Goal: Transaction & Acquisition: Purchase product/service

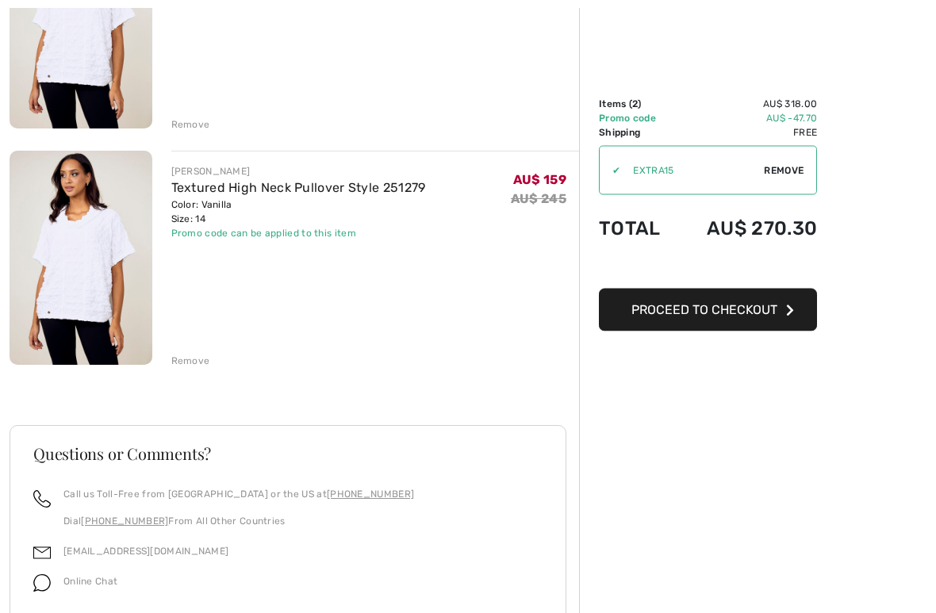
scroll to position [293, 0]
click at [190, 358] on div "Remove" at bounding box center [190, 361] width 39 height 14
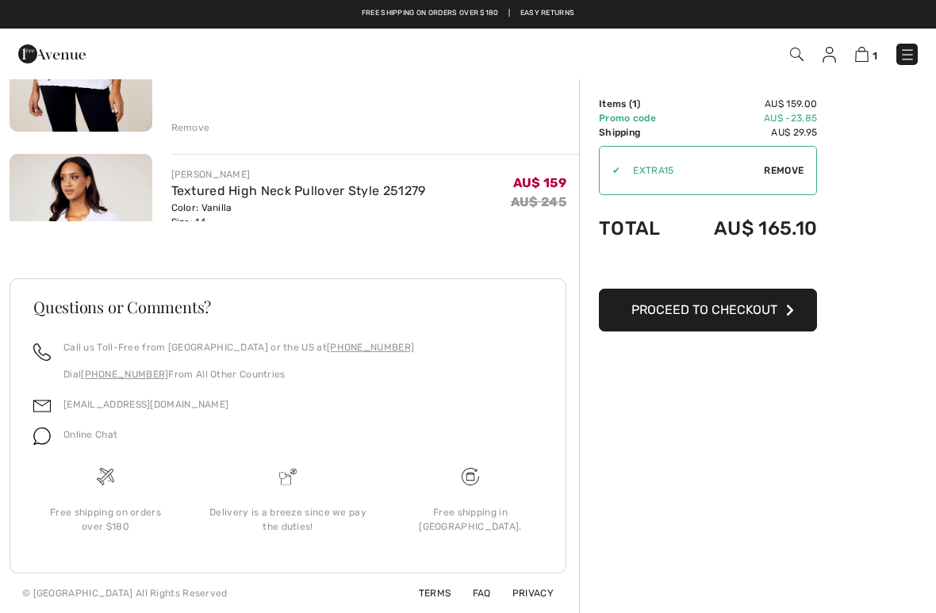
scroll to position [176, 0]
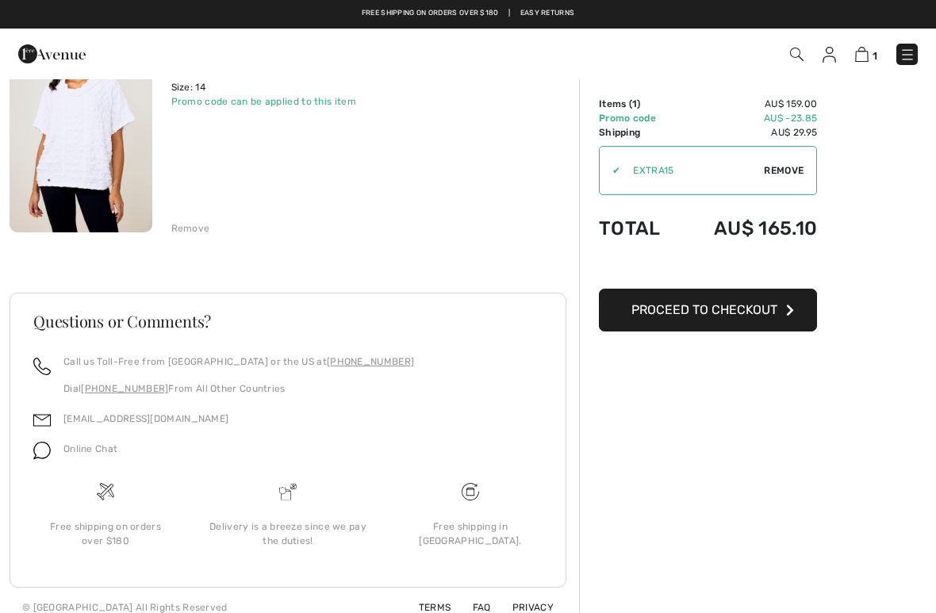
click at [737, 315] on span "Proceed to Checkout" at bounding box center [705, 309] width 146 height 15
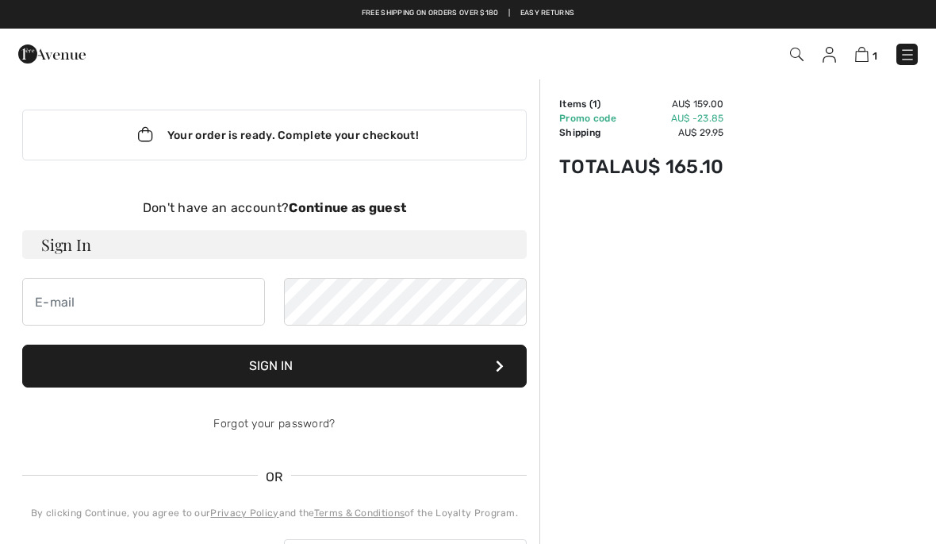
click at [345, 213] on strong "Continue as guest" at bounding box center [347, 207] width 117 height 15
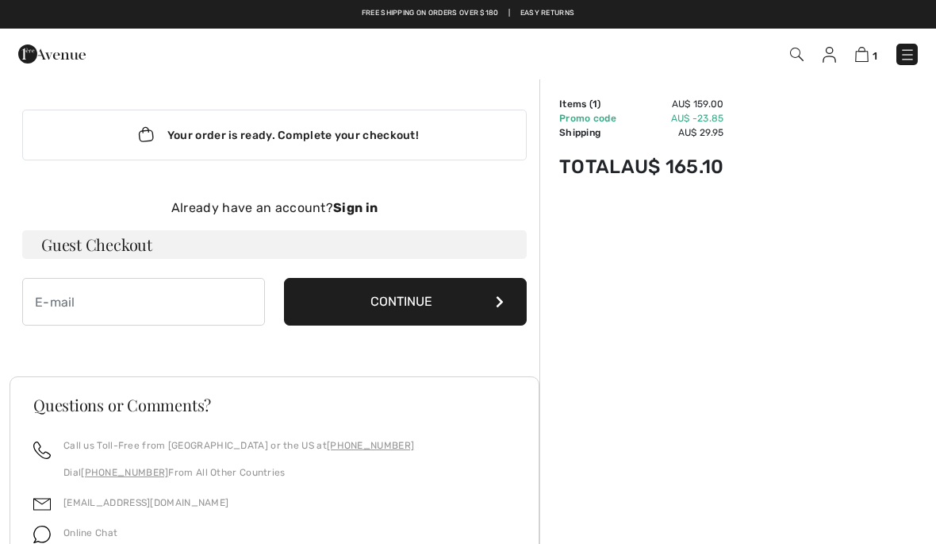
click at [442, 306] on button "Continue" at bounding box center [405, 302] width 243 height 48
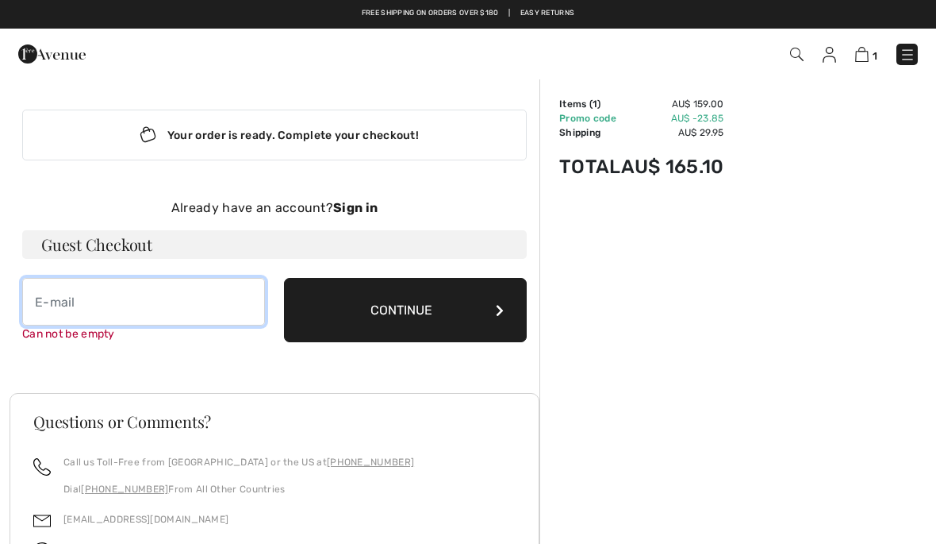
click at [97, 325] on input "email" at bounding box center [143, 302] width 243 height 48
click at [98, 306] on input "email" at bounding box center [143, 302] width 243 height 48
click at [217, 260] on div "Already have an account? Sign in Guest Checkout Can not be empty Continue" at bounding box center [274, 270] width 505 height 144
click at [47, 313] on input "email" at bounding box center [143, 302] width 243 height 48
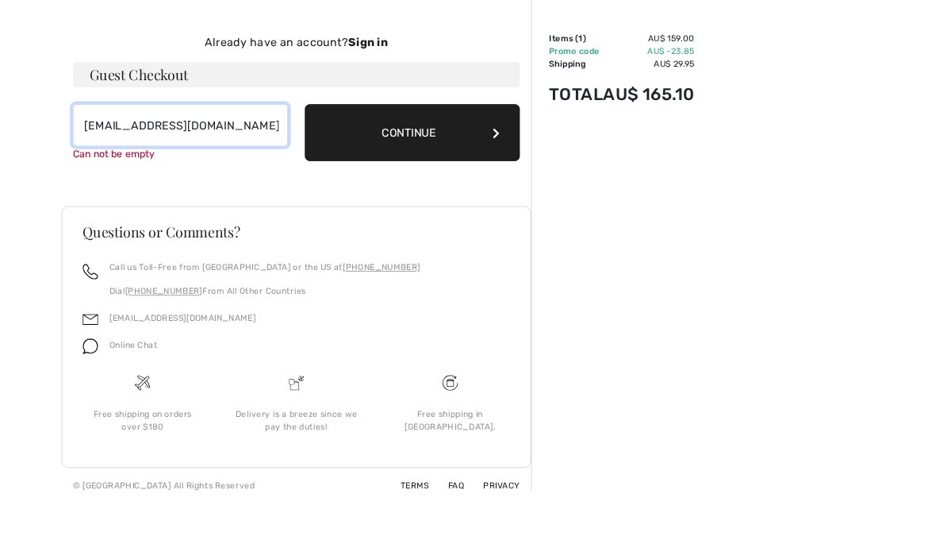
scroll to position [115, 0]
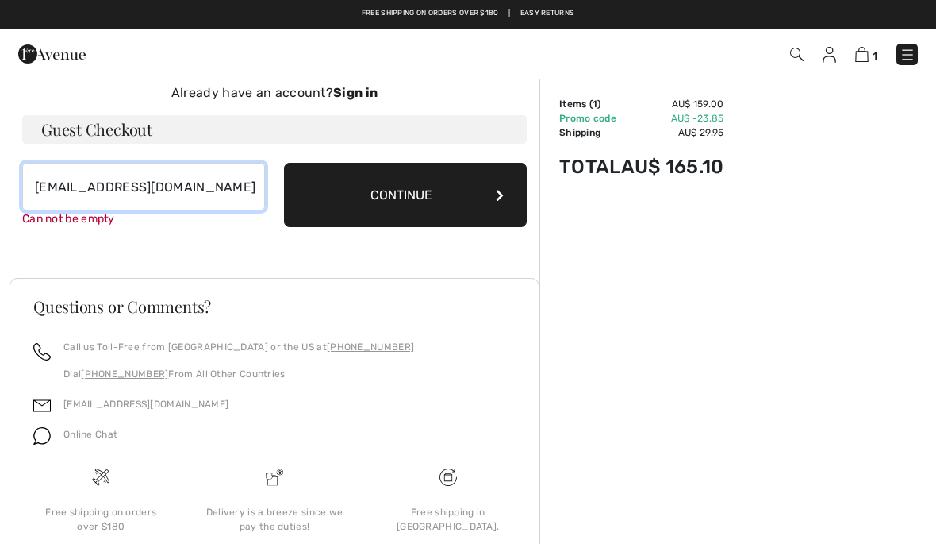
type input "[EMAIL_ADDRESS][DOMAIN_NAME]"
click at [420, 197] on button "Continue" at bounding box center [405, 195] width 243 height 64
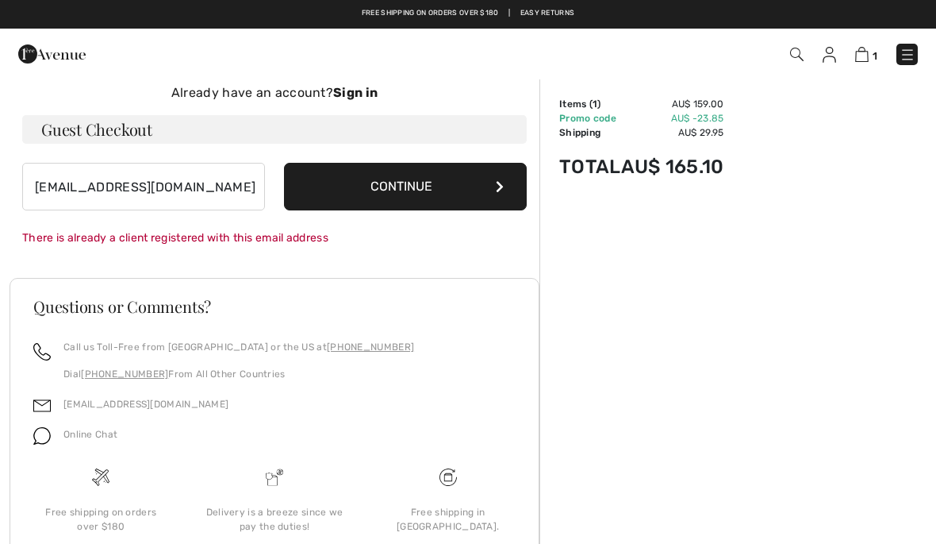
click at [436, 193] on button "Continue" at bounding box center [405, 187] width 243 height 48
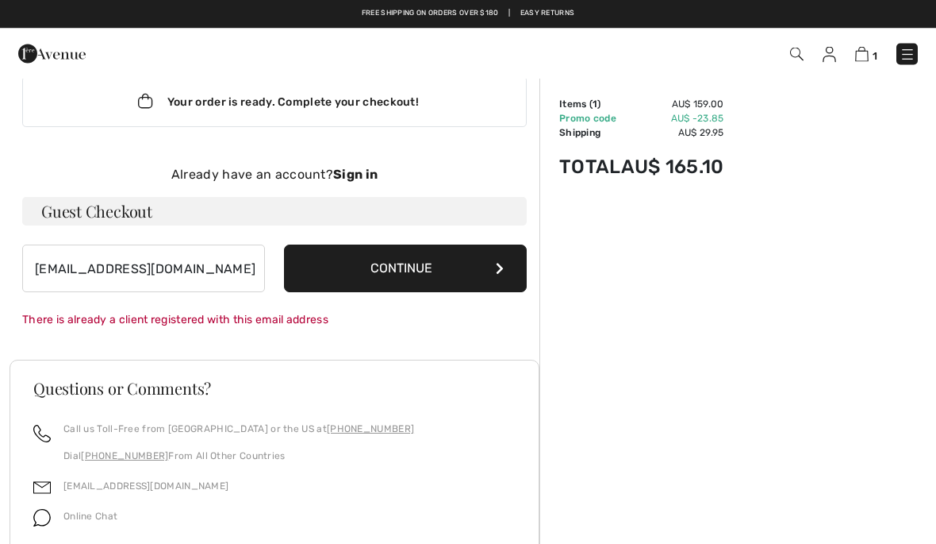
scroll to position [30, 0]
